Goal: Obtain resource: Obtain resource

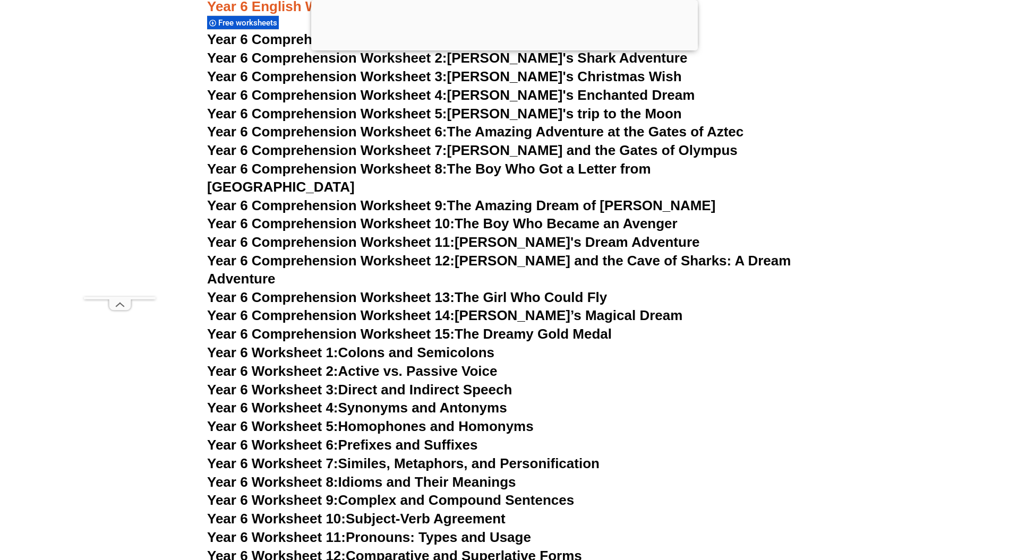
scroll to position [5975, 0]
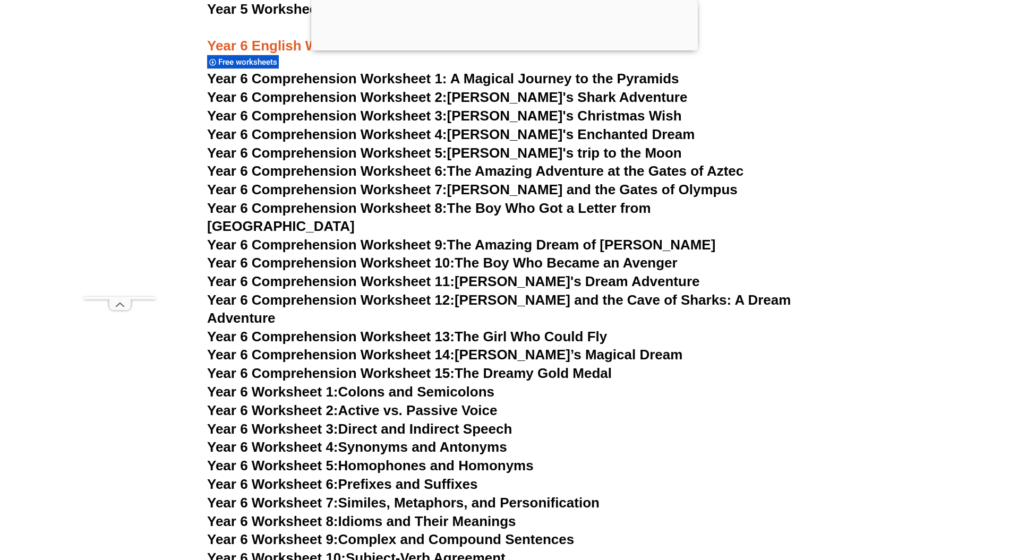
click at [538, 208] on link "Year 6 Comprehension Worksheet 8: The Boy Who Got a Letter from Hogwarts" at bounding box center [429, 217] width 444 height 34
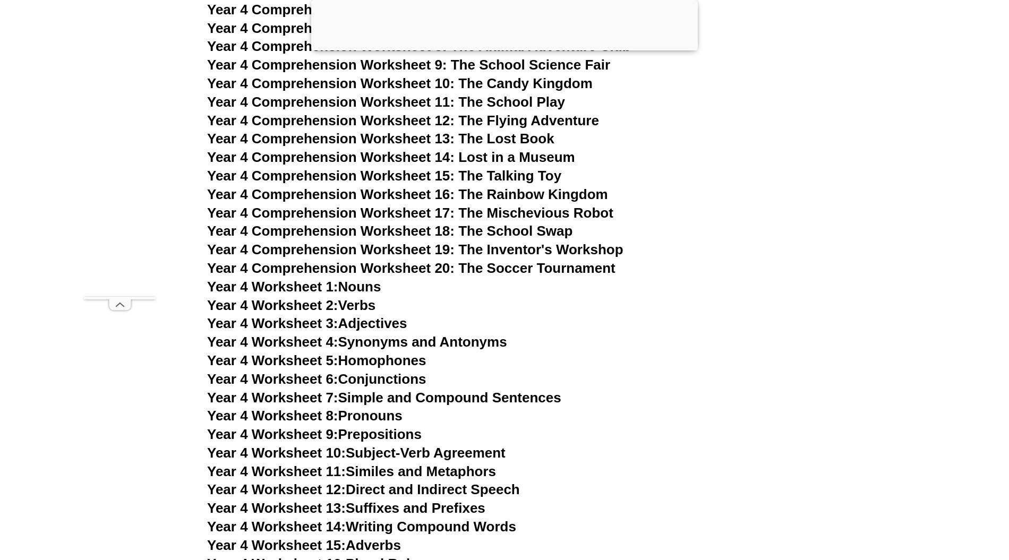
scroll to position [4488, 0]
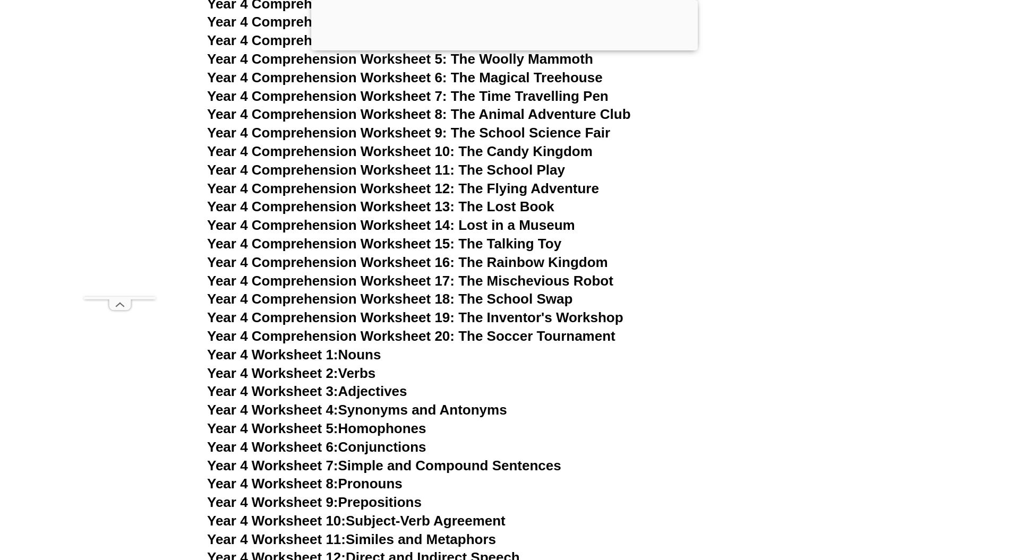
click at [425, 208] on span "Year 4 Comprehension Worksheet 13: The Lost Book" at bounding box center [380, 207] width 347 height 16
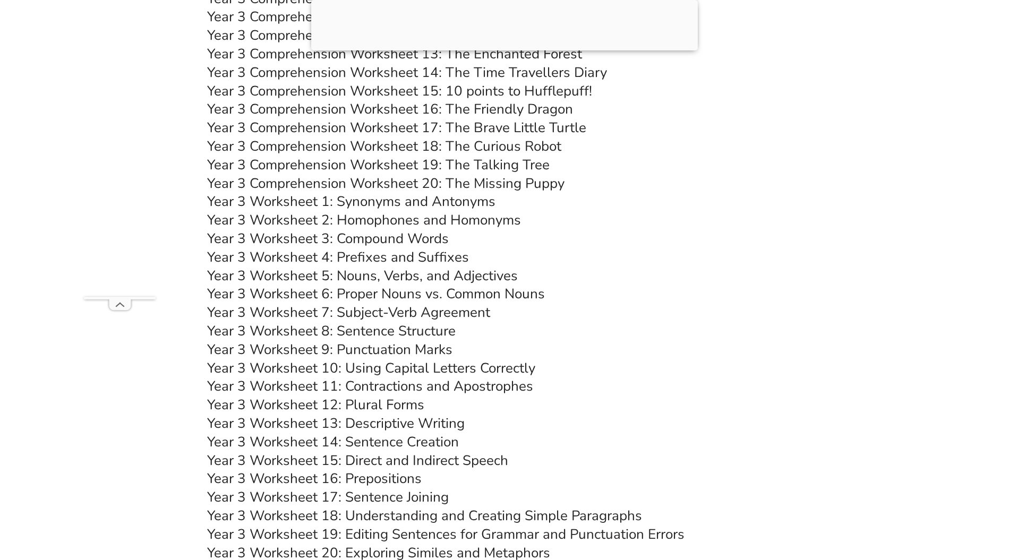
scroll to position [3992, 0]
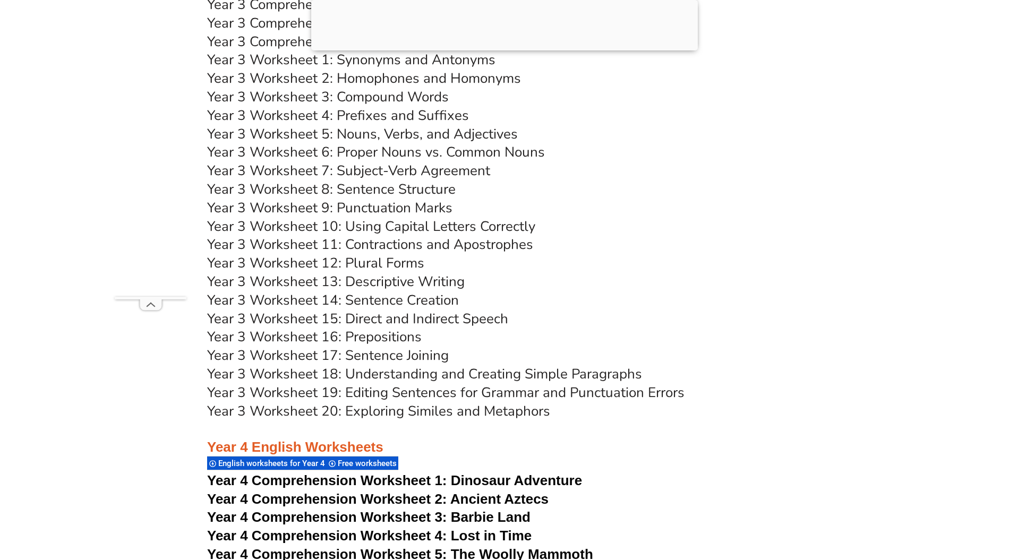
click at [639, 177] on h3 "Year 3 Worksheet 7: Subject-Verb Agreement" at bounding box center [504, 171] width 595 height 18
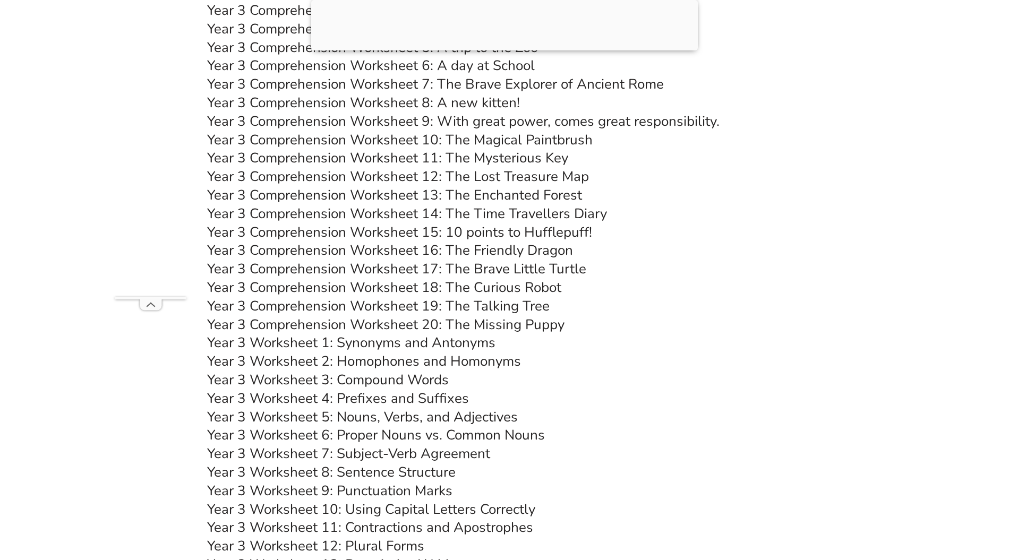
scroll to position [3567, 0]
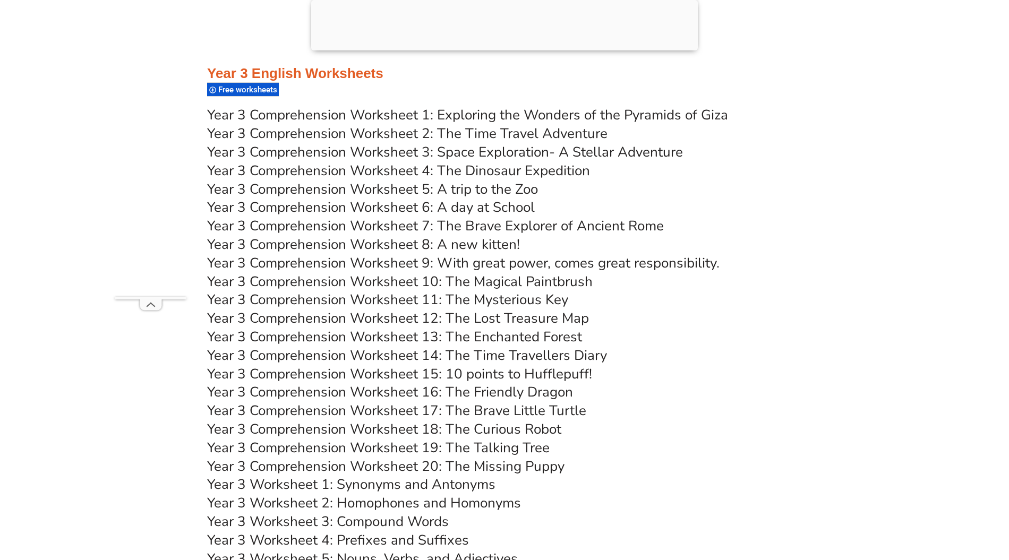
click at [428, 316] on link "Year 3 Comprehension Worksheet 12: The Lost Treasure Map" at bounding box center [398, 318] width 382 height 19
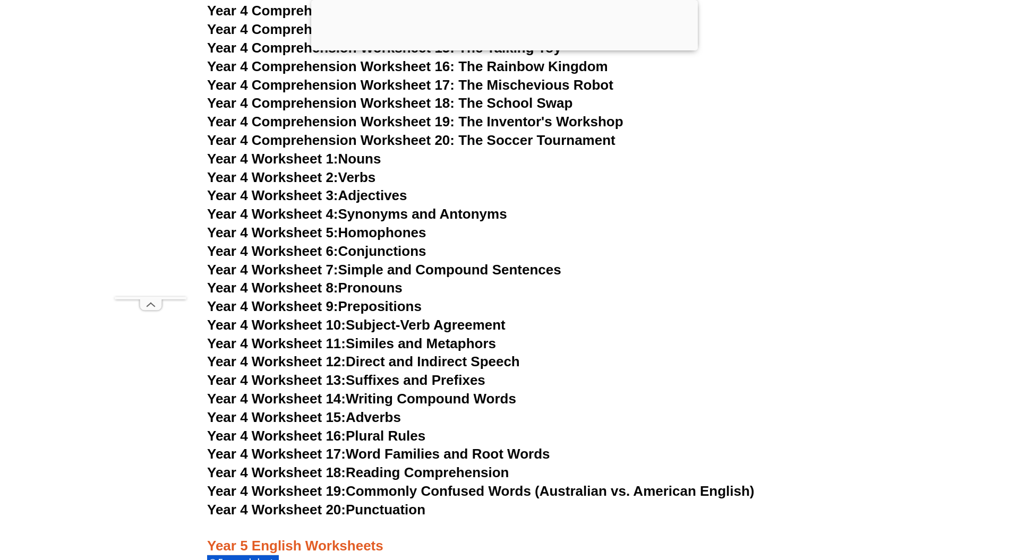
scroll to position [4700, 0]
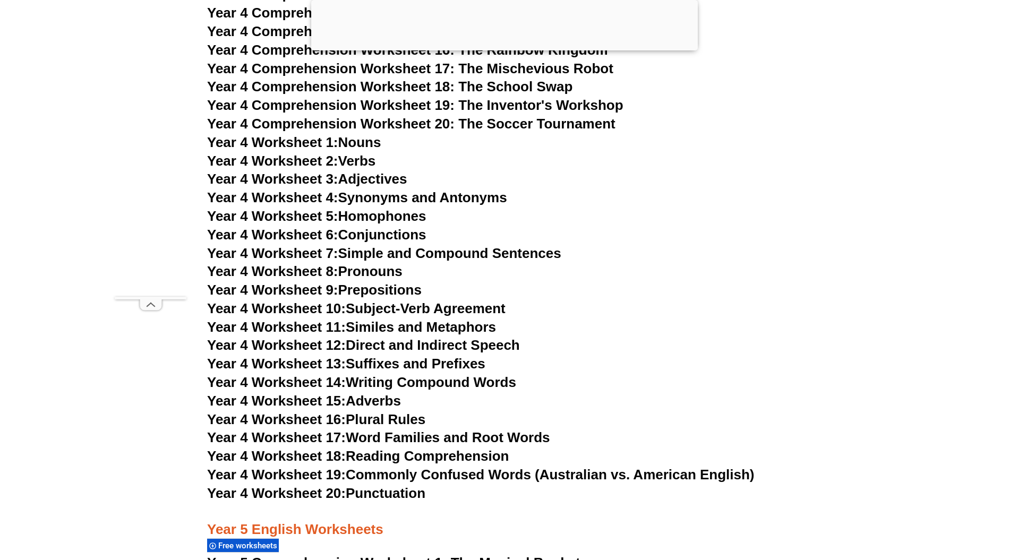
click at [420, 366] on link "Year 4 Worksheet 13: Suffixes and Prefixes" at bounding box center [346, 364] width 278 height 16
click at [390, 271] on link "Year 4 Worksheet 8: Pronouns" at bounding box center [304, 271] width 195 height 16
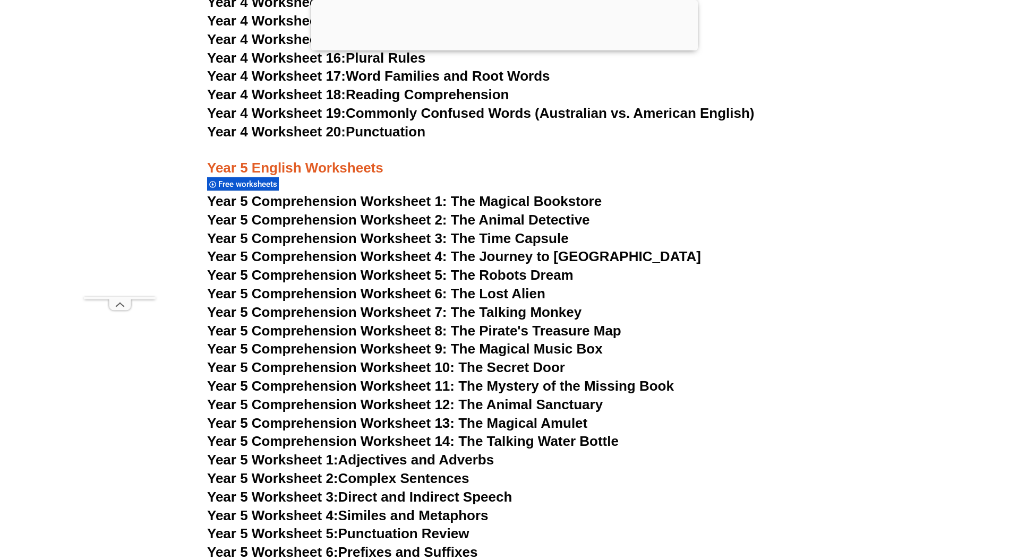
scroll to position [5196, 0]
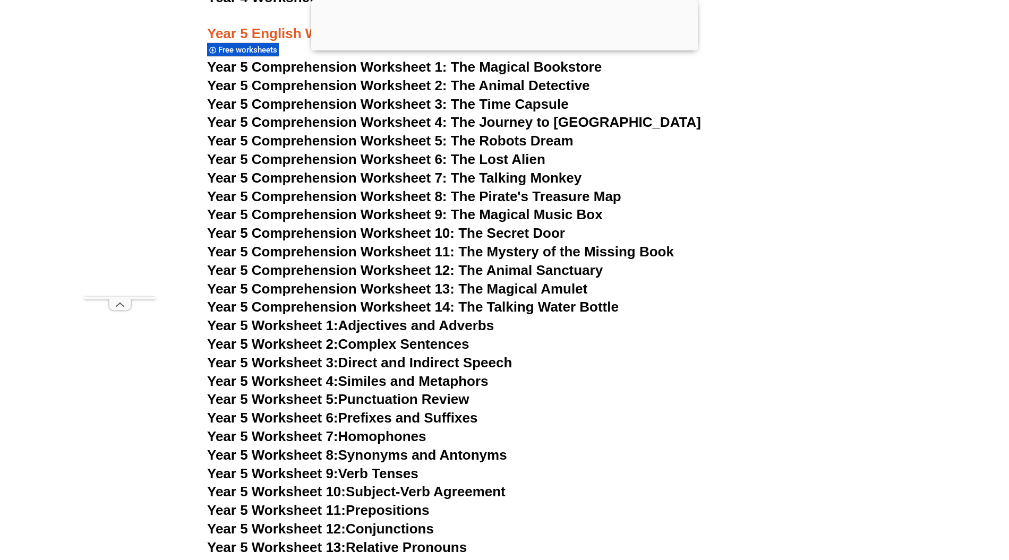
click at [395, 245] on span "Year 5 Comprehension Worksheet 11: The Mystery of the Missing Book" at bounding box center [440, 252] width 467 height 16
